Goal: Task Accomplishment & Management: Manage account settings

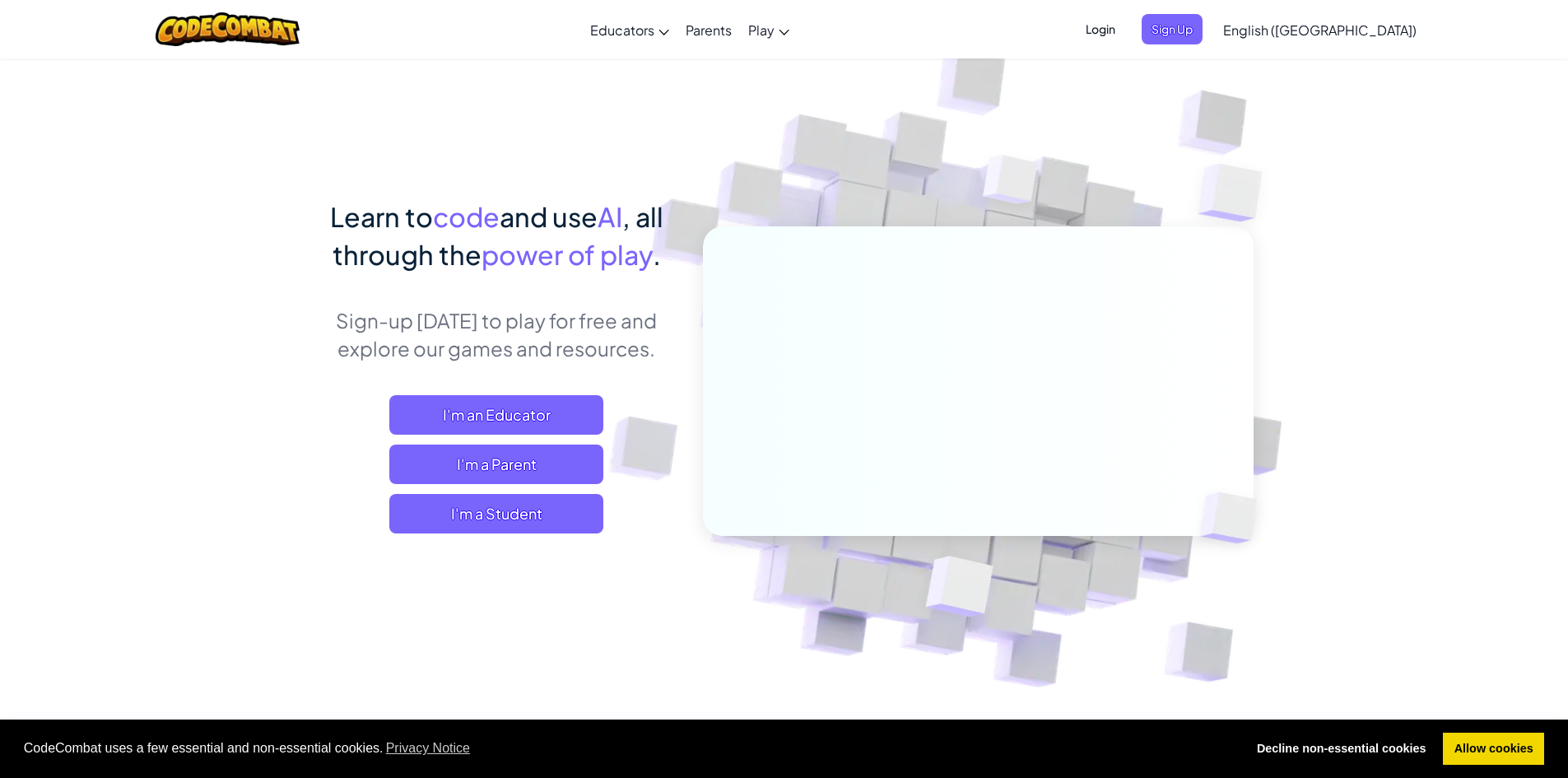
click at [1125, 21] on span "Login" at bounding box center [1100, 30] width 49 height 30
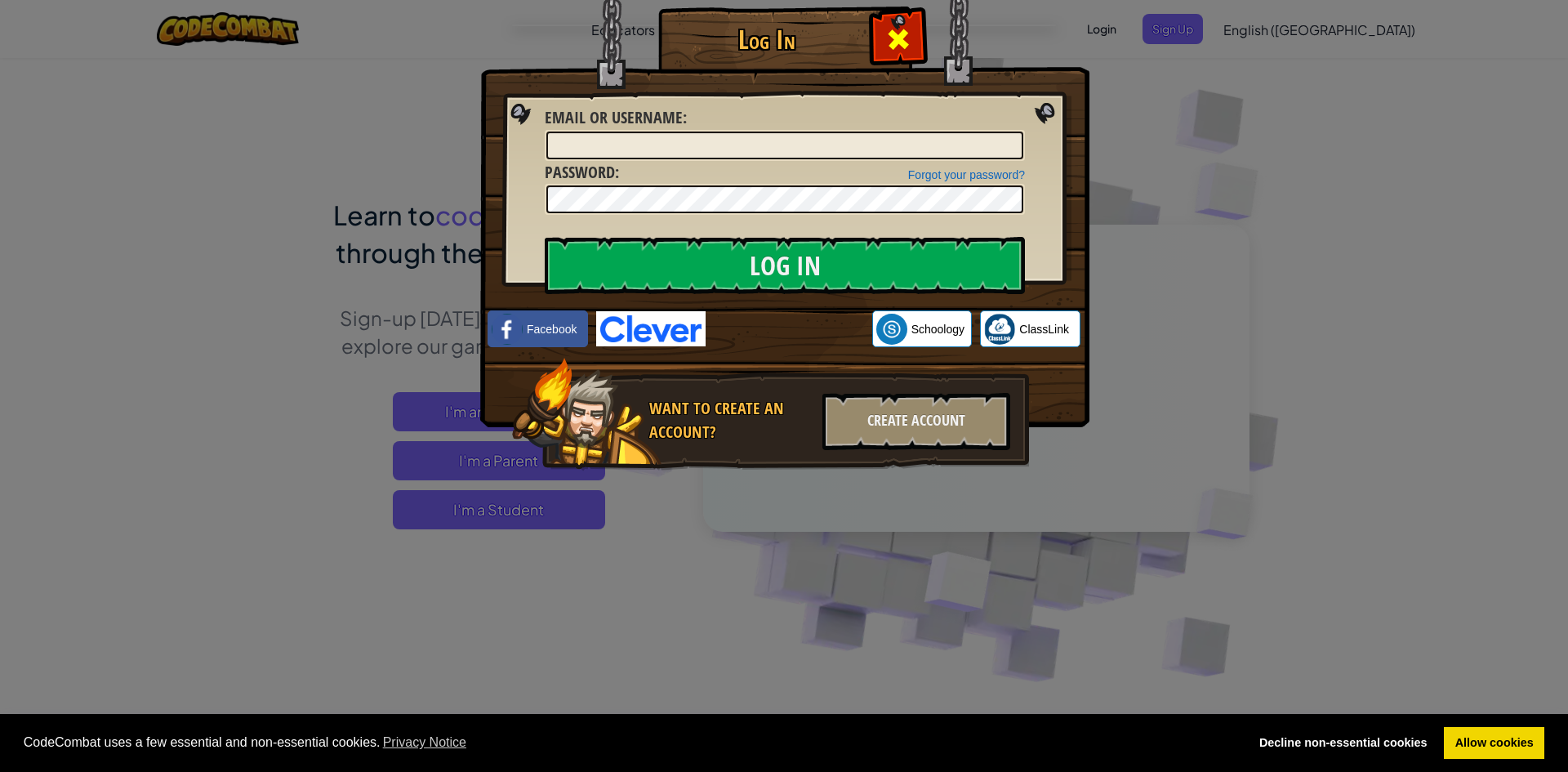
click at [919, 51] on div at bounding box center [897, 37] width 51 height 51
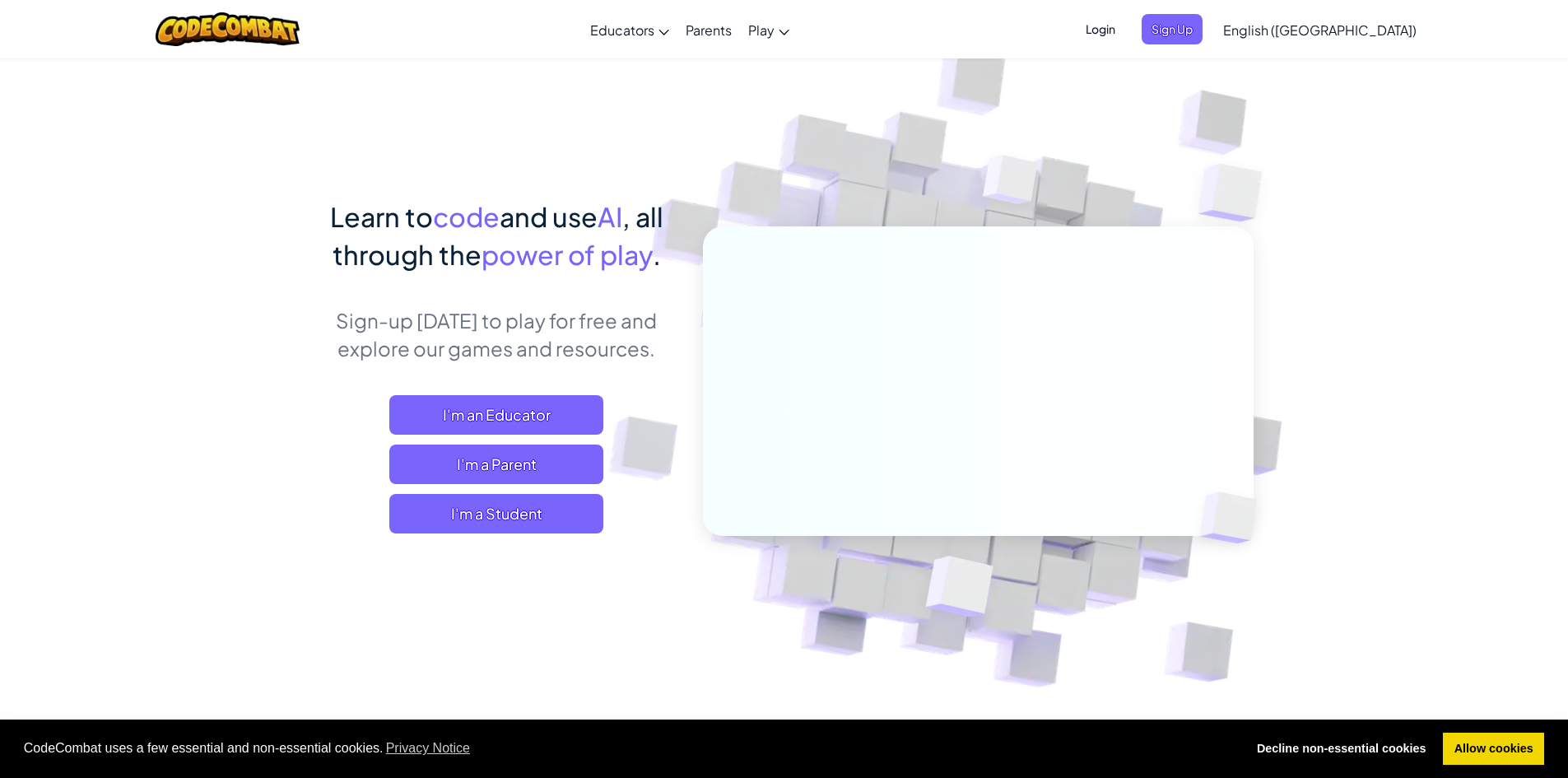
click at [1125, 35] on span "Login" at bounding box center [1100, 30] width 49 height 30
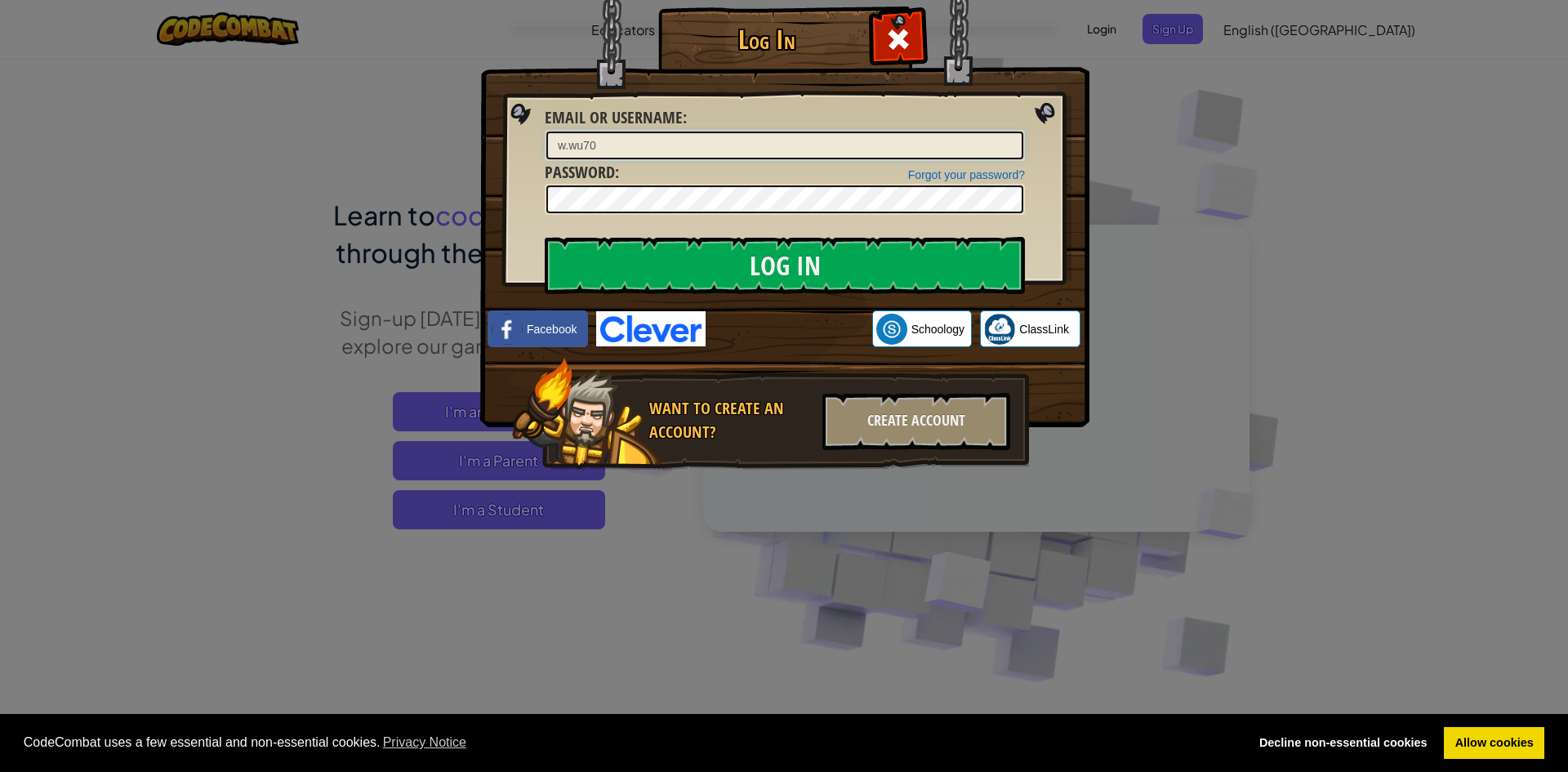
type input "w.wu70"
click at [675, 271] on input "Log In" at bounding box center [784, 265] width 480 height 57
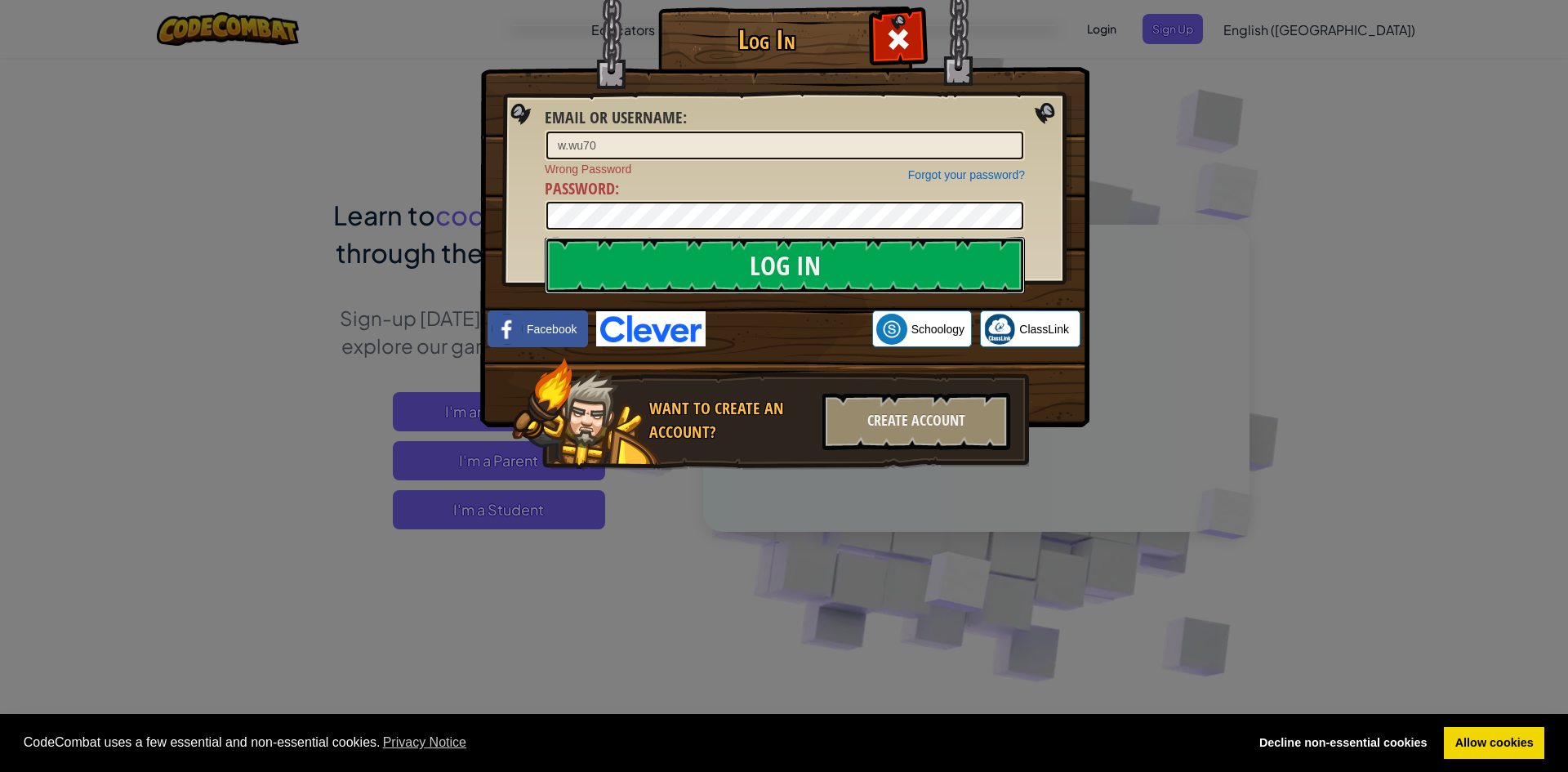
drag, startPoint x: 659, startPoint y: 242, endPoint x: 658, endPoint y: 188, distance: 54.0
click at [659, 190] on form "Email or Username : w.wu70 Forgot your password? Wrong Password Password : Log …" at bounding box center [784, 169] width 480 height 125
click at [860, 248] on input "Log In" at bounding box center [784, 265] width 480 height 57
drag, startPoint x: 235, startPoint y: 310, endPoint x: 305, endPoint y: 315, distance: 70.2
click at [287, 315] on div "Log In Email or Username : w.wu70 Forgot your password? Wrong Password Password…" at bounding box center [784, 386] width 1568 height 772
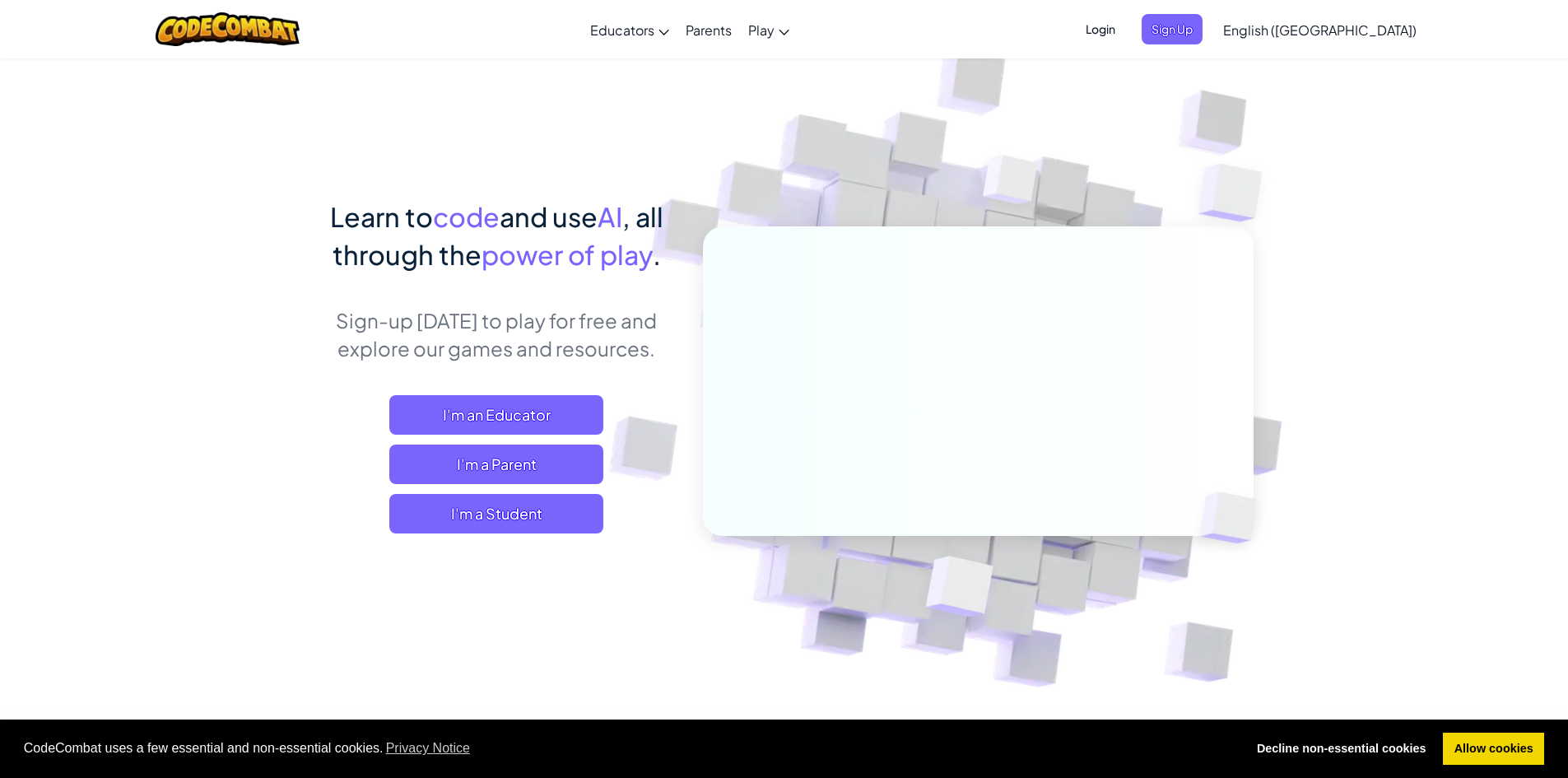
click at [1125, 19] on span "Login" at bounding box center [1100, 30] width 49 height 30
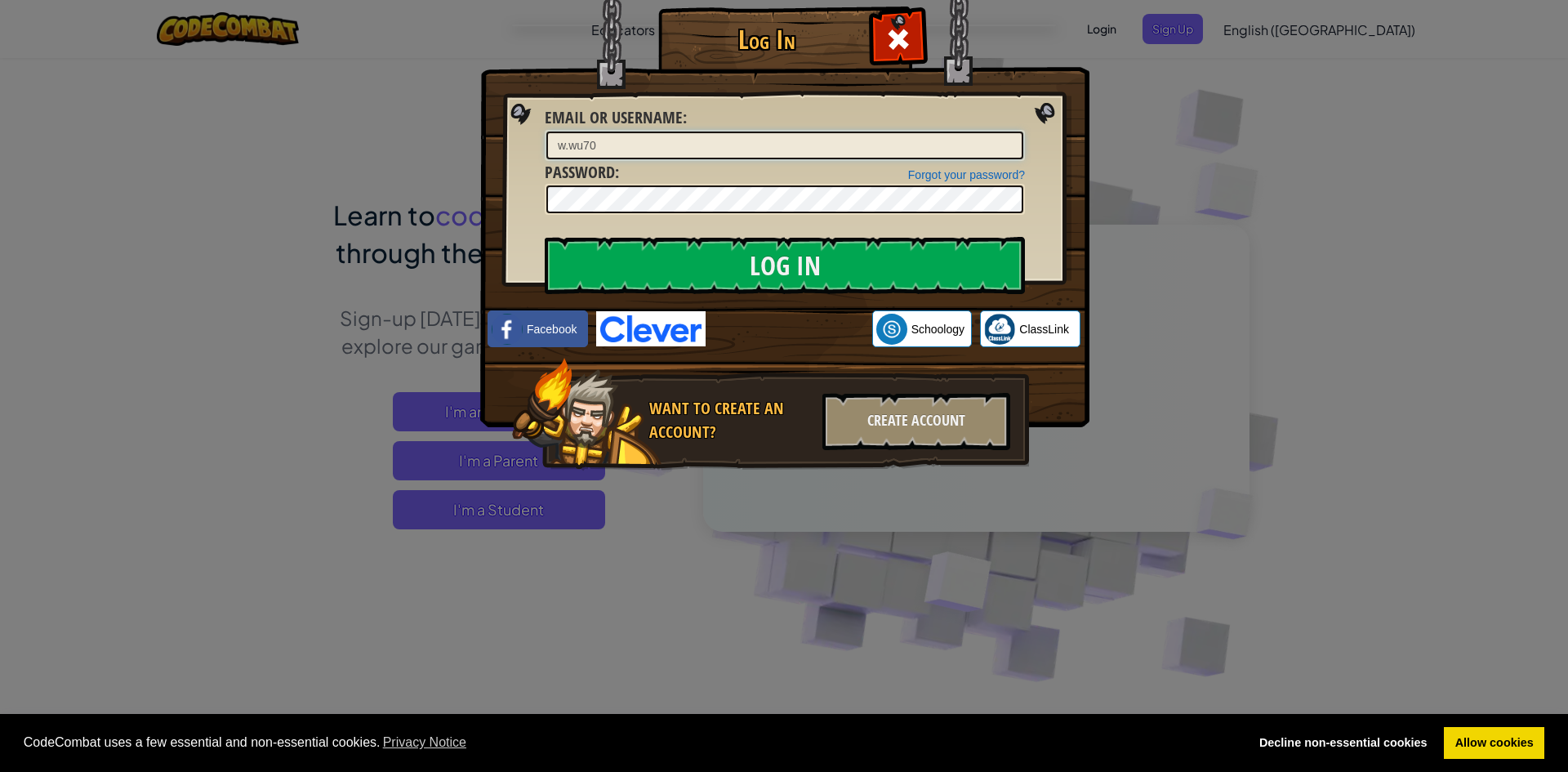
type input "w.wu70"
click at [957, 259] on input "Log In" at bounding box center [784, 265] width 480 height 57
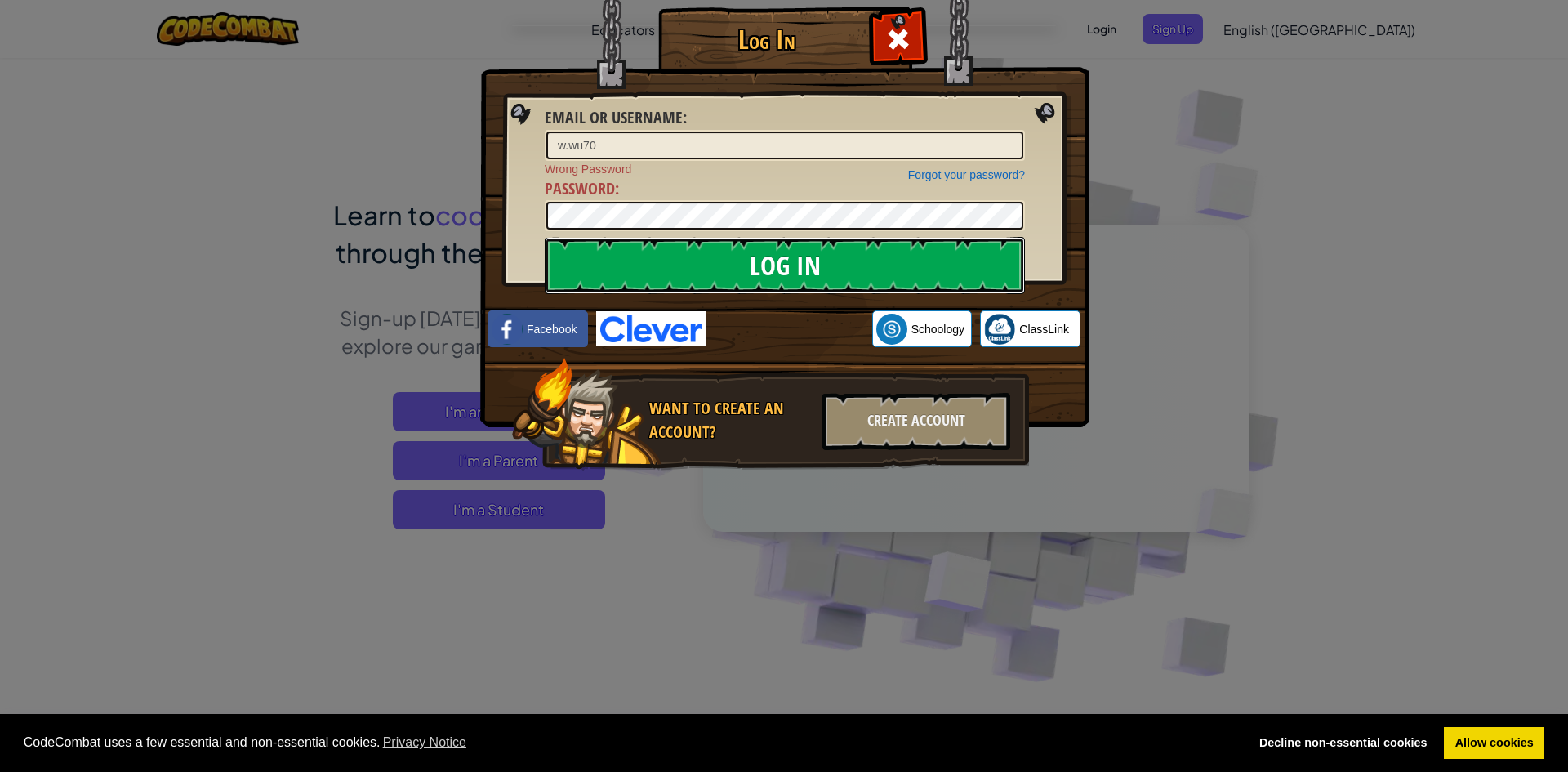
click at [914, 248] on input "Log In" at bounding box center [784, 265] width 480 height 57
click at [444, 252] on div "Log In Email or Username : w.wu70 Forgot your password? Wrong Password Password…" at bounding box center [784, 386] width 1568 height 772
click at [544, 237] on input "Log In" at bounding box center [784, 265] width 480 height 57
